Goal: Check status: Check status

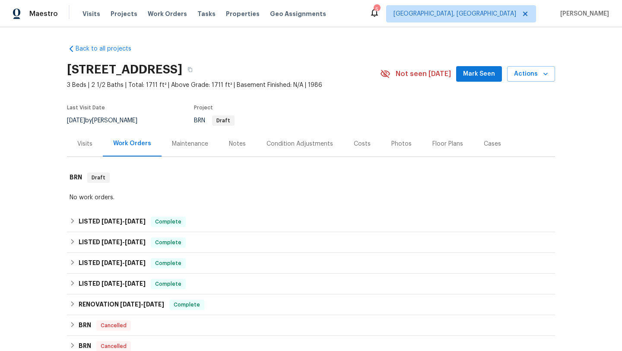
click at [358, 149] on div "Costs" at bounding box center [362, 143] width 38 height 25
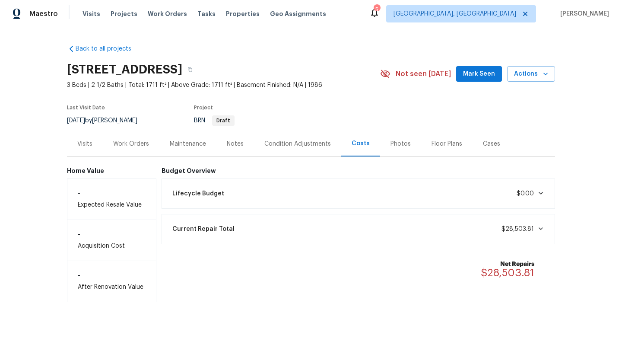
click at [136, 143] on div "Work Orders" at bounding box center [131, 143] width 36 height 9
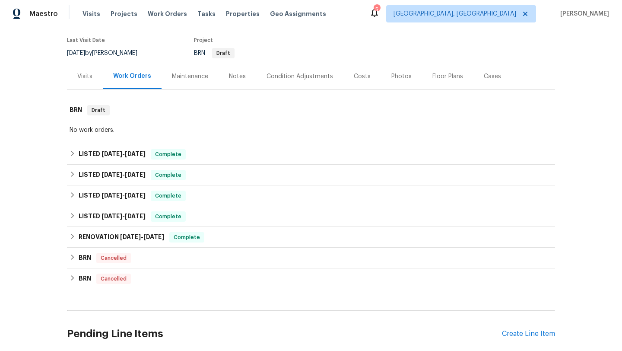
scroll to position [83, 0]
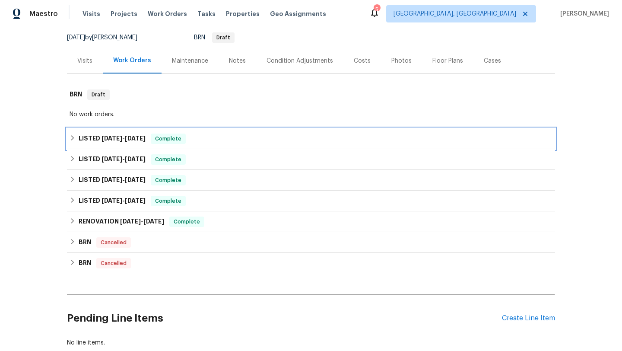
click at [221, 139] on div "LISTED [DATE] - [DATE] Complete" at bounding box center [311, 138] width 483 height 10
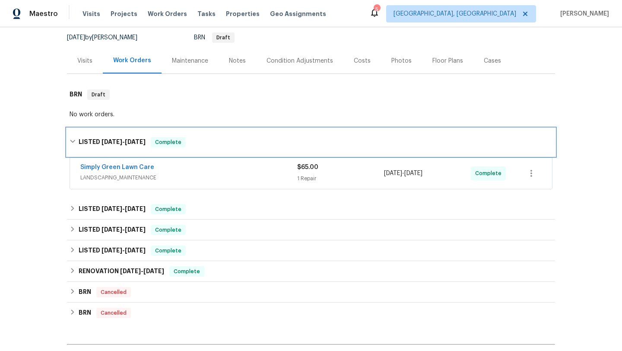
scroll to position [145, 0]
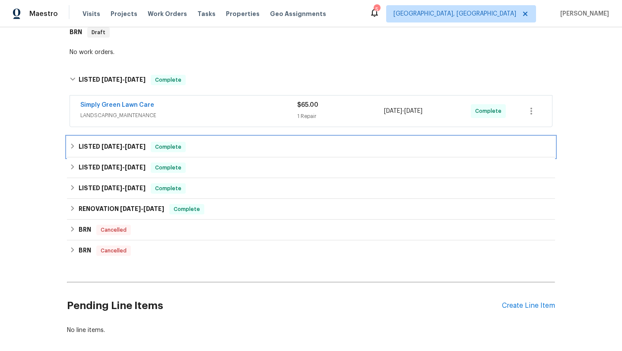
click at [269, 149] on div "LISTED [DATE] - [DATE] Complete" at bounding box center [311, 147] width 483 height 10
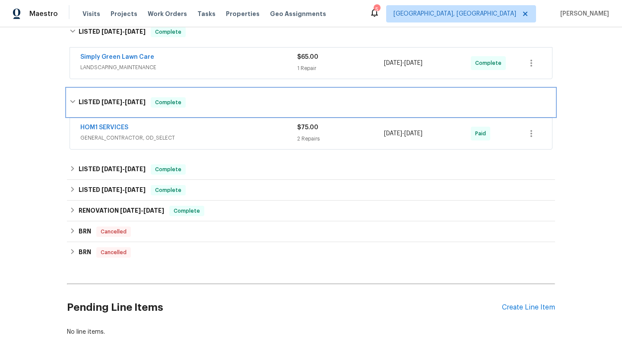
scroll to position [206, 0]
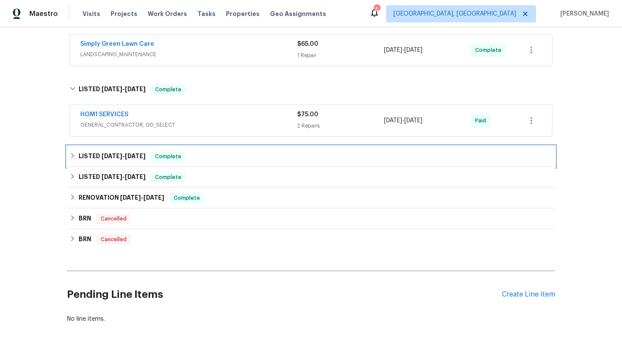
click at [281, 154] on div "LISTED [DATE] - [DATE] Complete" at bounding box center [311, 156] width 483 height 10
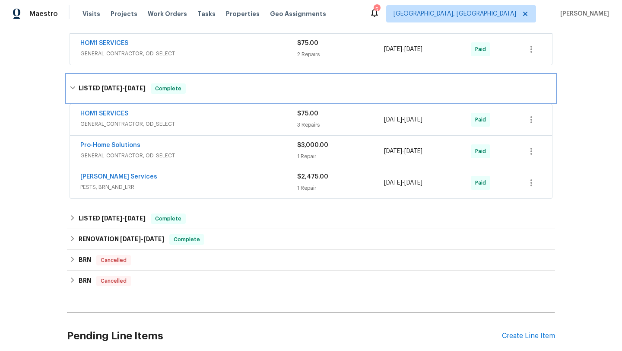
scroll to position [303, 0]
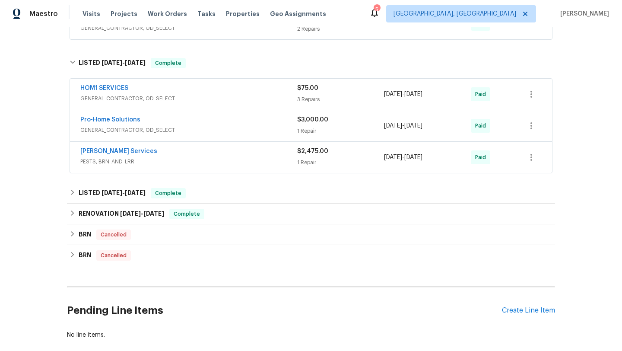
click at [340, 127] on div "1 Repair" at bounding box center [340, 131] width 87 height 9
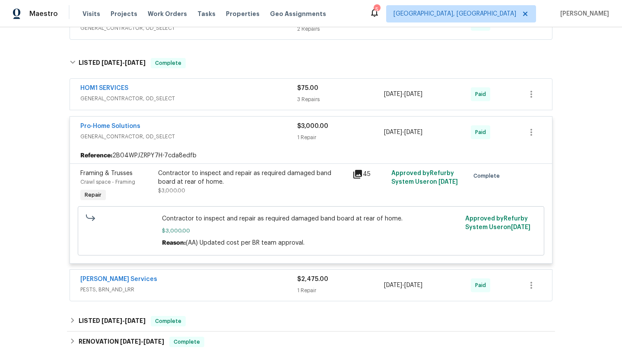
scroll to position [363, 0]
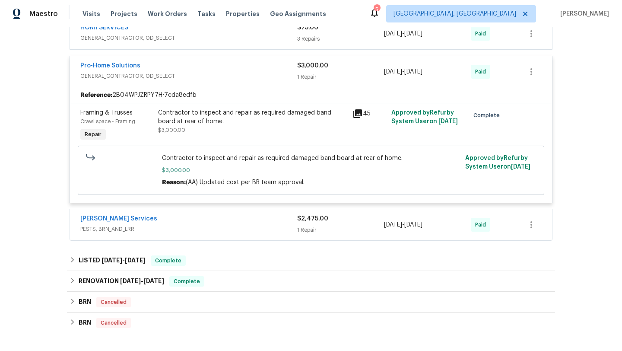
click at [362, 218] on div "$2,475.00" at bounding box center [340, 218] width 87 height 9
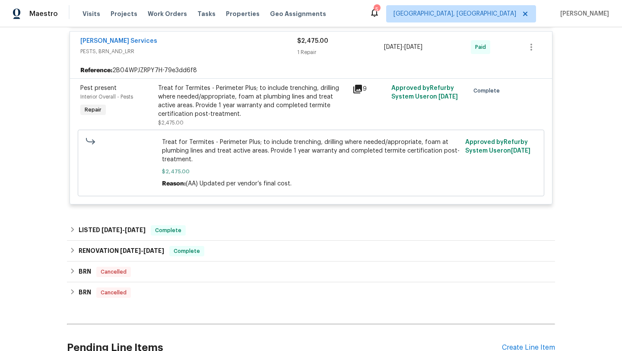
scroll to position [556, 0]
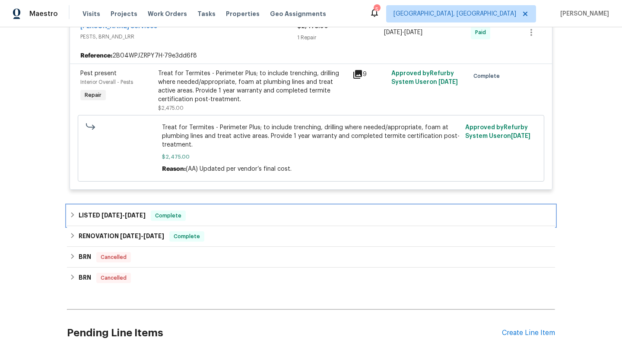
click at [323, 209] on div "LISTED [DATE] - [DATE] Complete" at bounding box center [311, 215] width 488 height 21
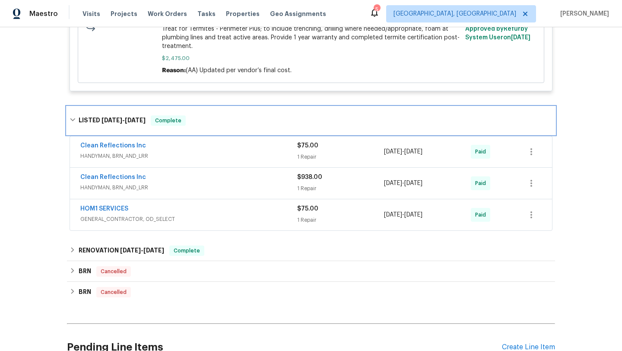
scroll to position [657, 0]
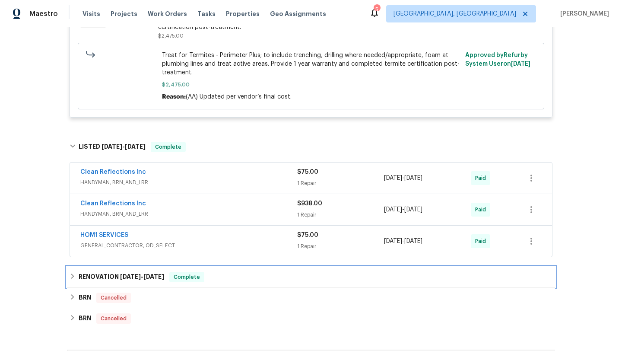
click at [301, 273] on div "RENOVATION [DATE] - [DATE] Complete" at bounding box center [311, 277] width 483 height 10
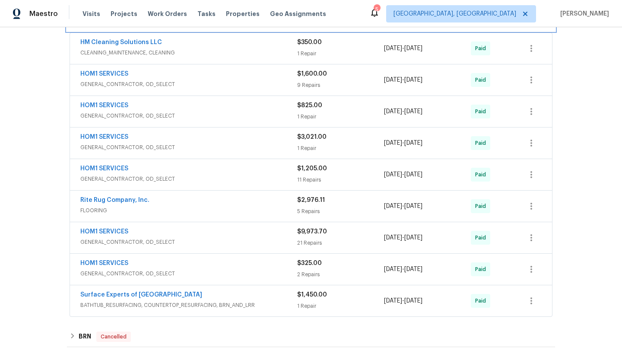
scroll to position [895, 0]
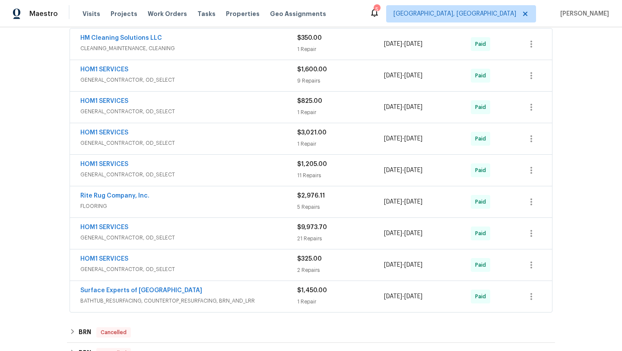
click at [279, 233] on div "HOM1 SERVICES" at bounding box center [188, 228] width 217 height 10
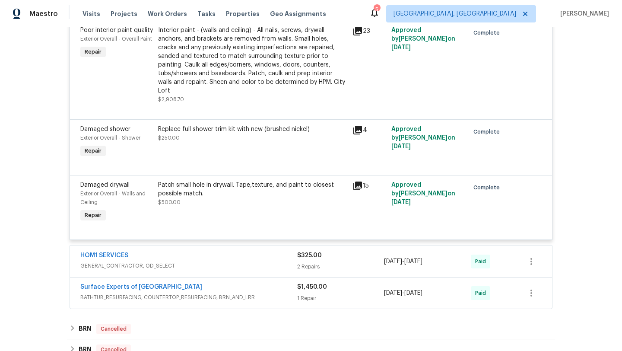
scroll to position [2903, 0]
